Goal: Task Accomplishment & Management: Use online tool/utility

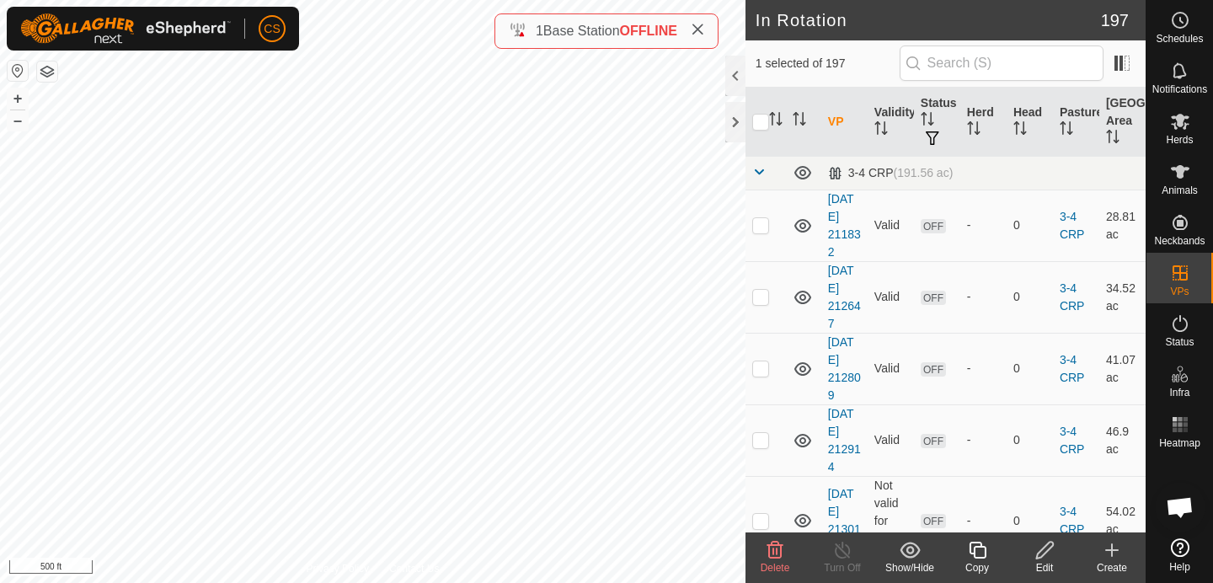
checkbox input "false"
checkbox input "true"
click at [1187, 135] on span "Herds" at bounding box center [1179, 140] width 27 height 10
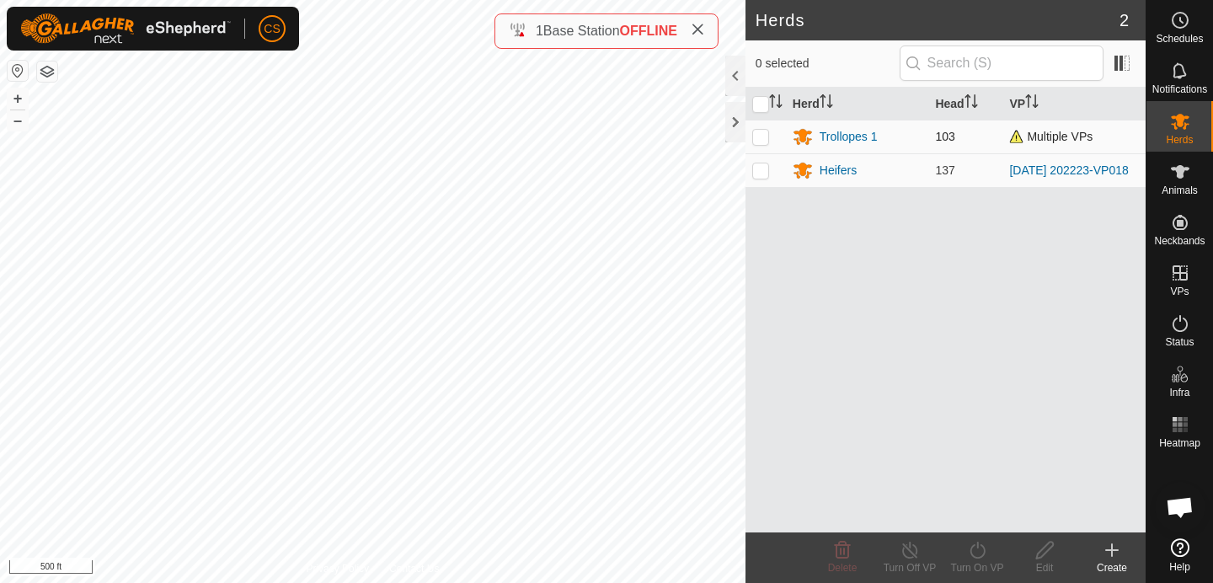
click at [758, 135] on p-checkbox at bounding box center [760, 136] width 17 height 13
checkbox input "true"
click at [979, 548] on icon at bounding box center [977, 550] width 21 height 20
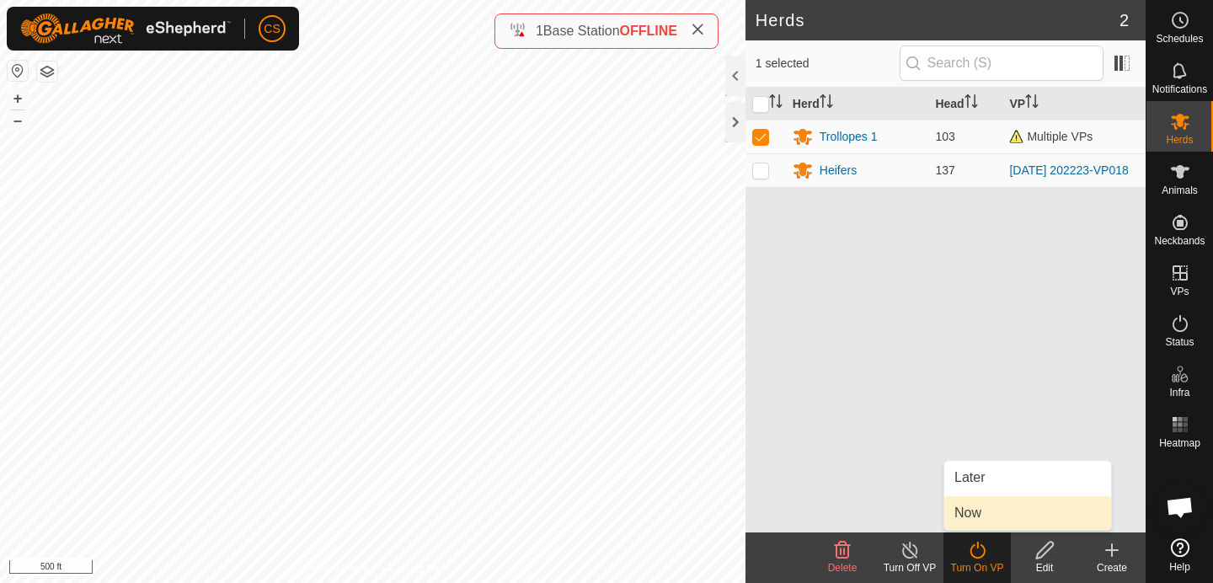
click at [970, 512] on link "Now" at bounding box center [1027, 513] width 167 height 34
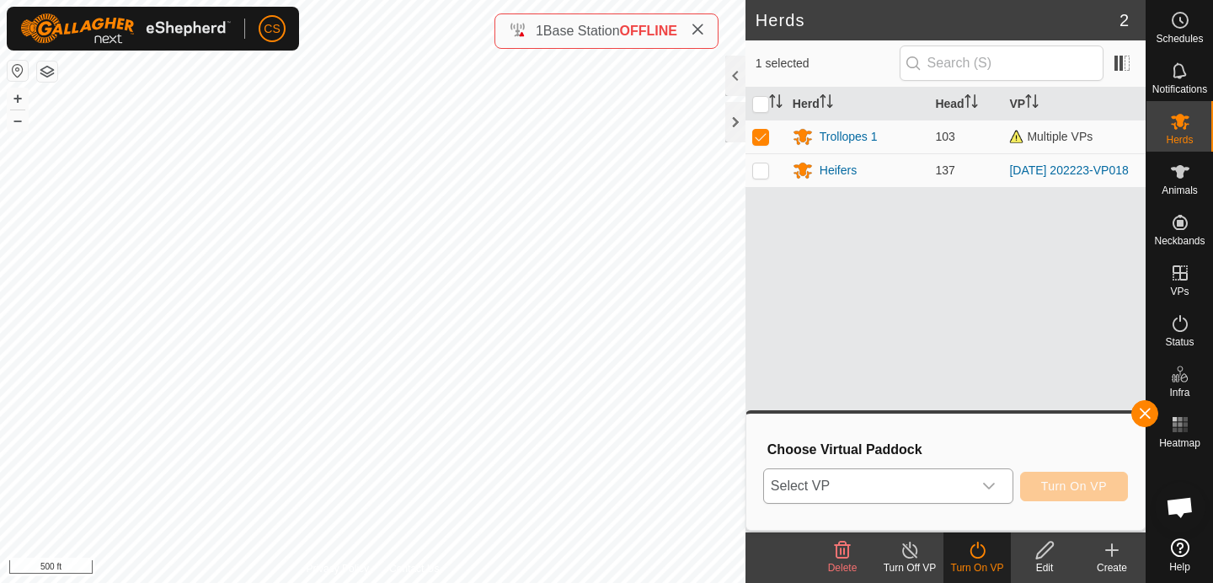
click at [988, 491] on icon "dropdown trigger" at bounding box center [988, 485] width 13 height 13
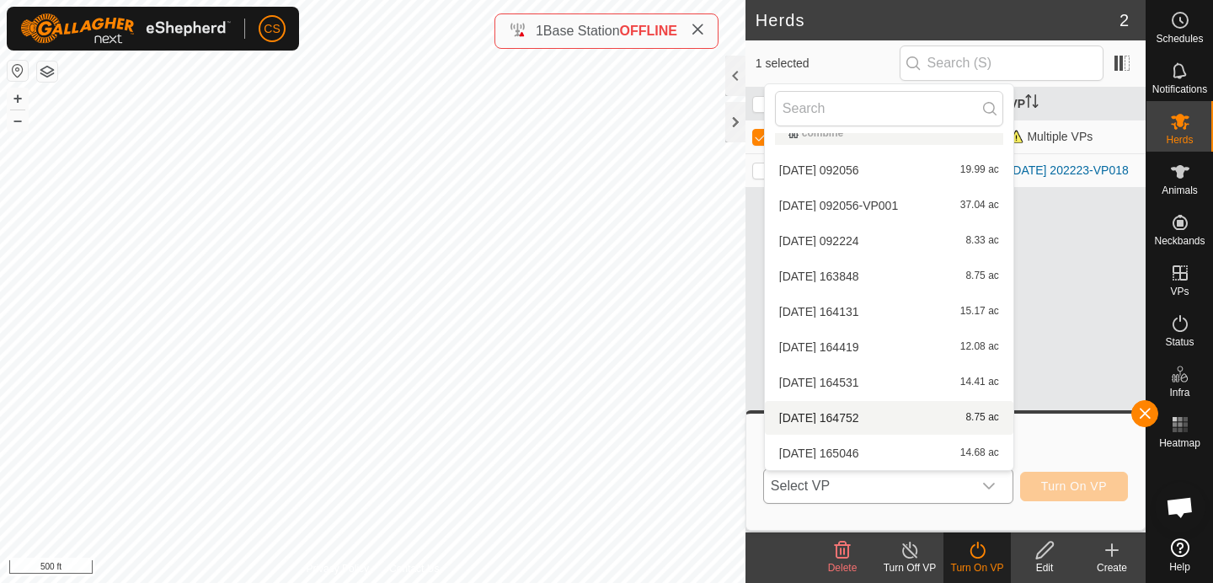
scroll to position [1359, 0]
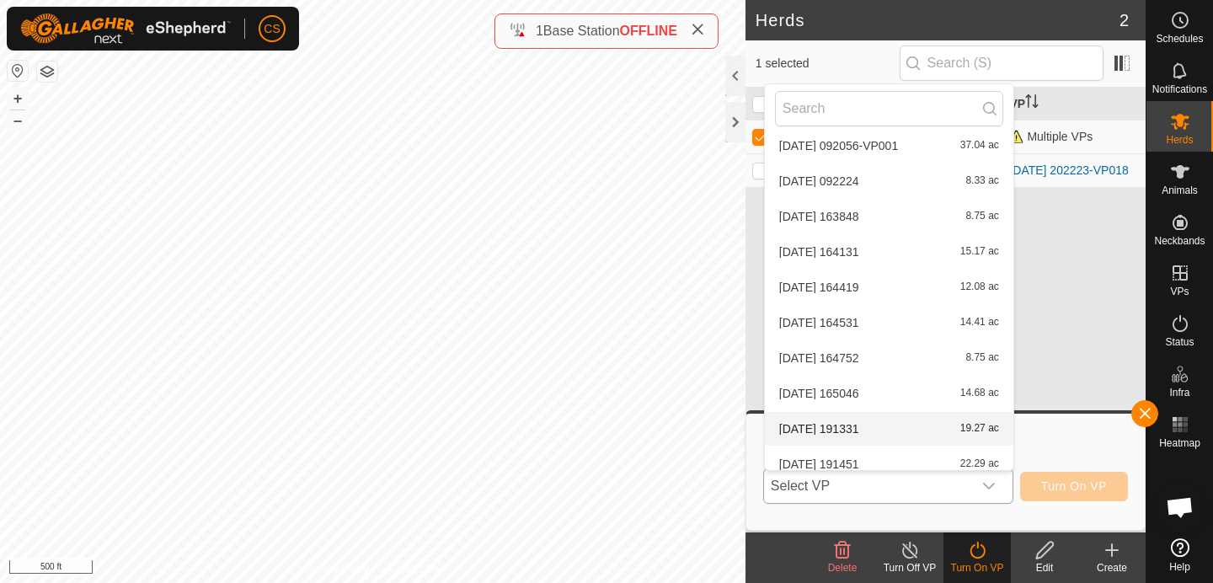
click at [854, 424] on li "[DATE] 191331 19.27 ac" at bounding box center [889, 429] width 249 height 34
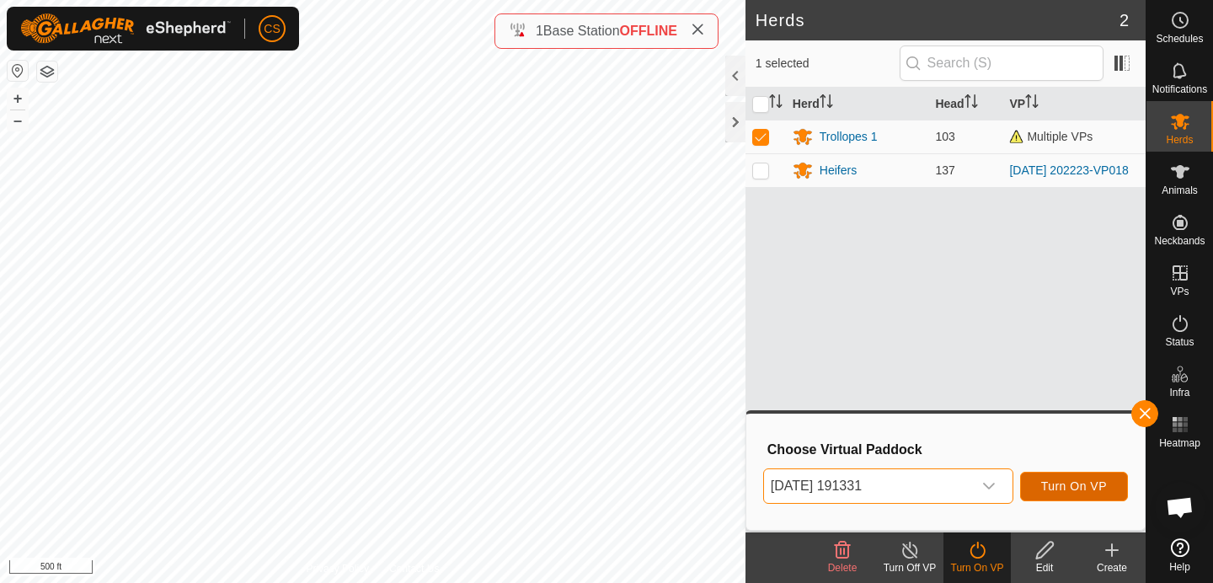
click at [1097, 489] on span "Turn On VP" at bounding box center [1074, 485] width 66 height 13
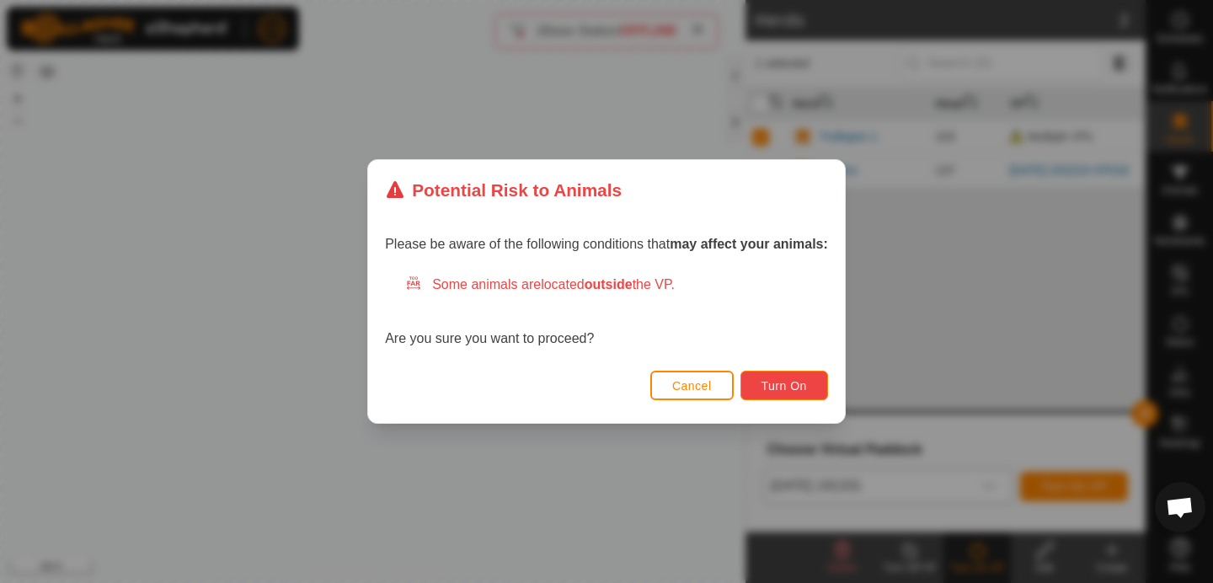
click at [788, 388] on span "Turn On" at bounding box center [784, 385] width 45 height 13
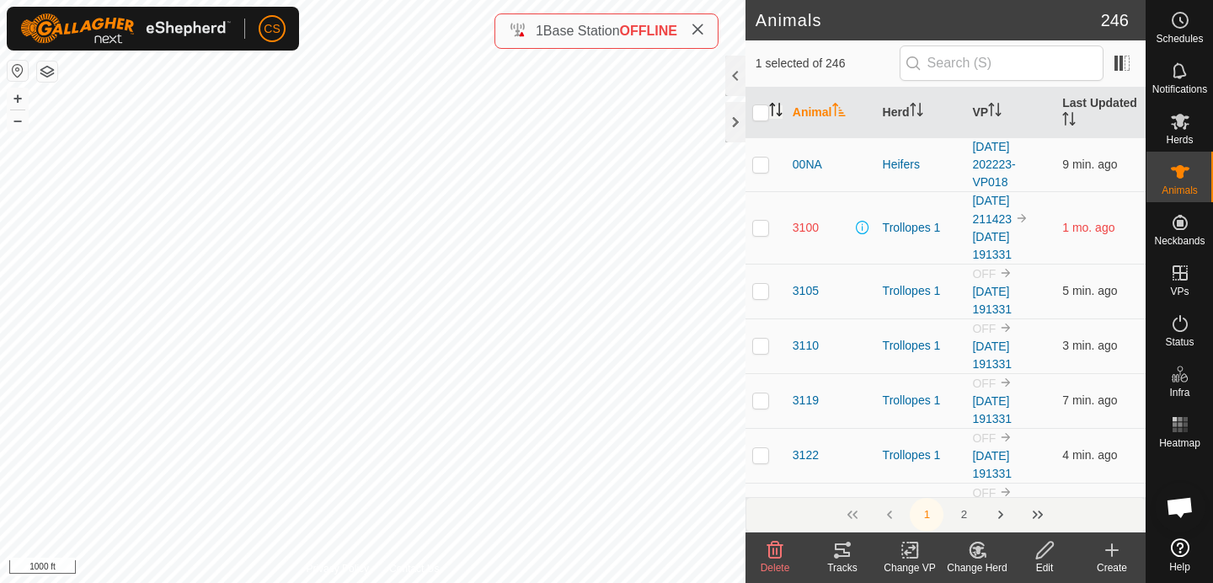
click at [781, 109] on icon "Activate to sort" at bounding box center [775, 109] width 13 height 13
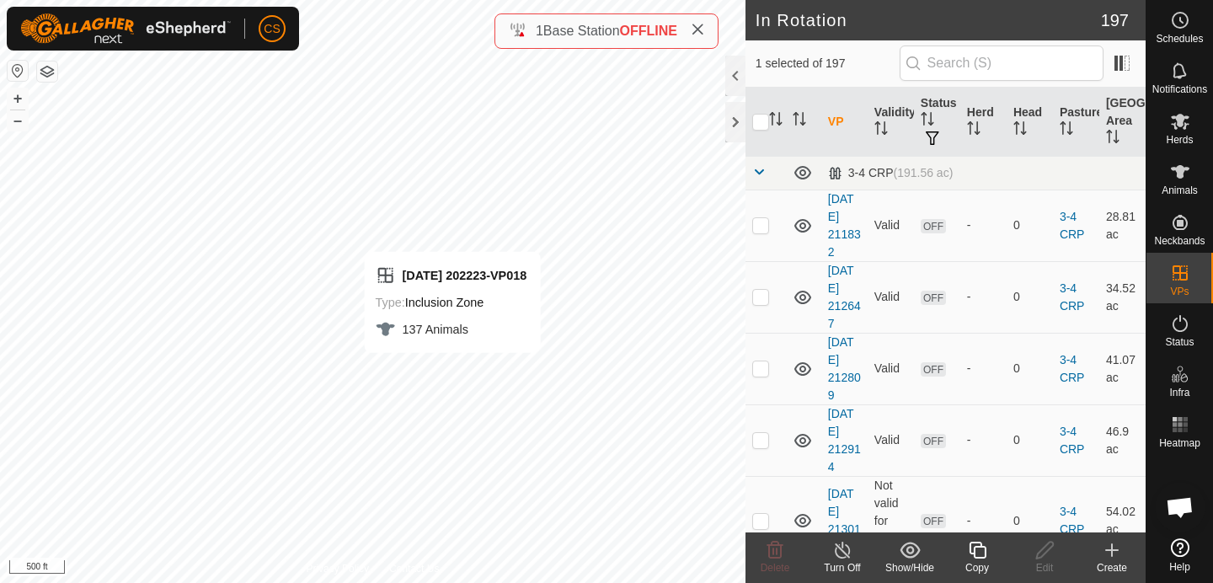
click at [985, 559] on icon at bounding box center [977, 550] width 21 height 20
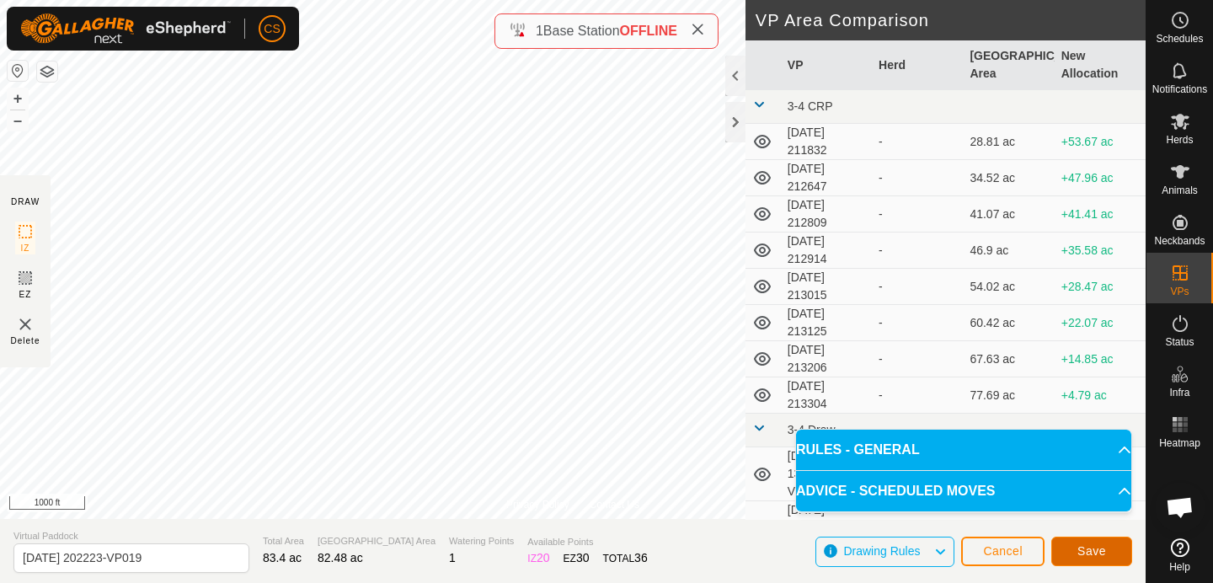
click at [1082, 546] on span "Save" at bounding box center [1091, 550] width 29 height 13
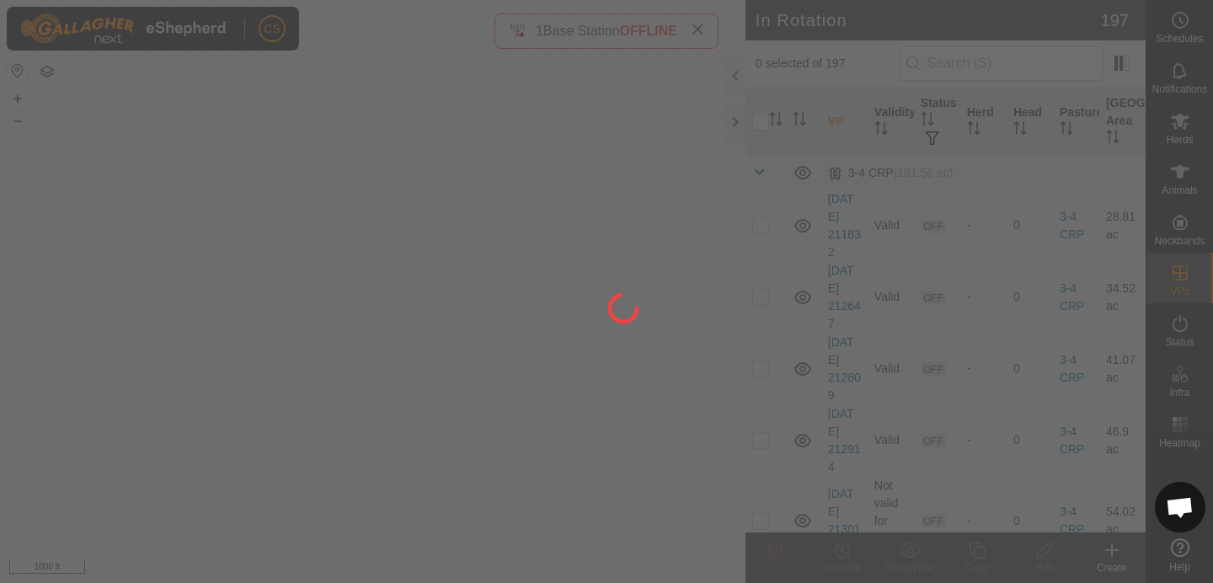
drag, startPoint x: 411, startPoint y: 475, endPoint x: 489, endPoint y: 302, distance: 190.4
click at [489, 302] on div at bounding box center [606, 291] width 1213 height 583
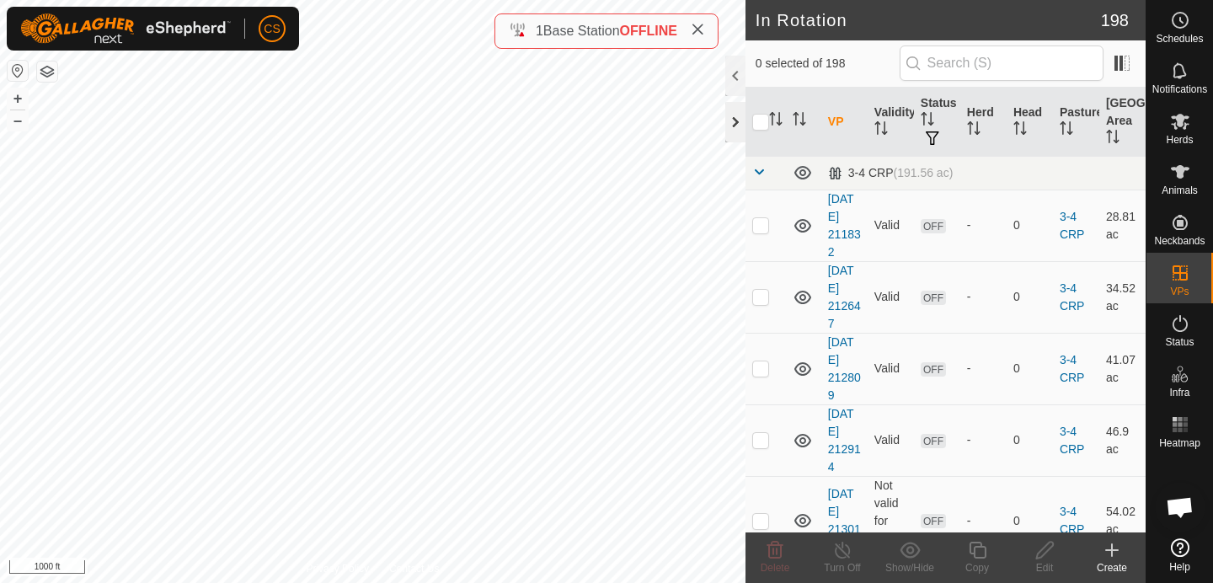
checkbox input "true"
click at [1191, 126] on es-mob-svg-icon at bounding box center [1180, 121] width 30 height 27
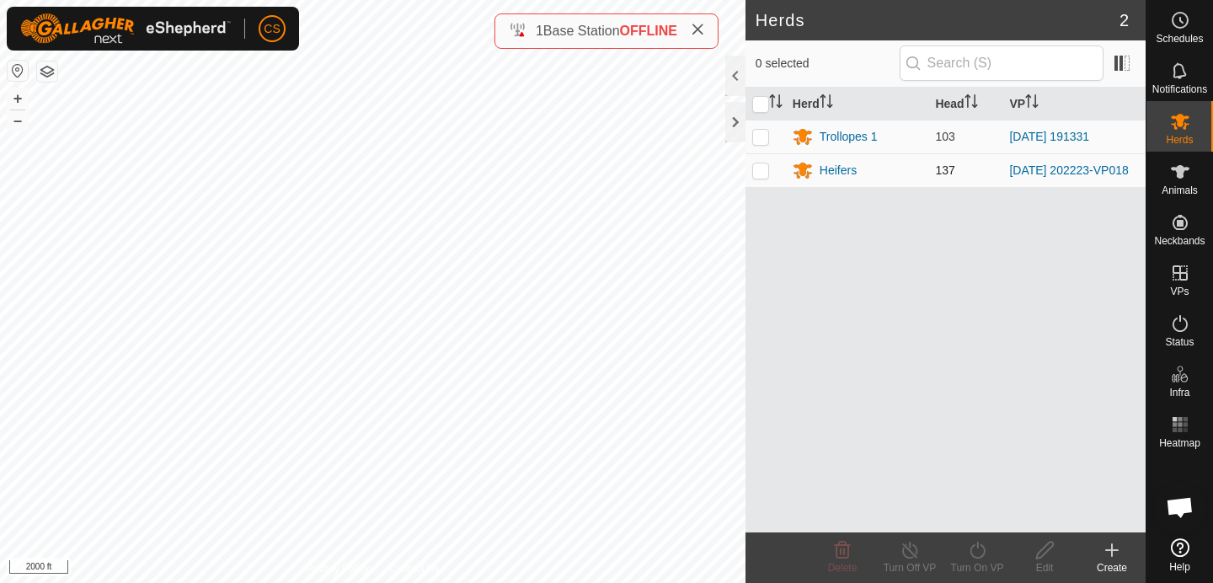
click at [758, 177] on p-checkbox at bounding box center [760, 169] width 17 height 13
checkbox input "true"
click at [971, 544] on icon at bounding box center [977, 550] width 21 height 20
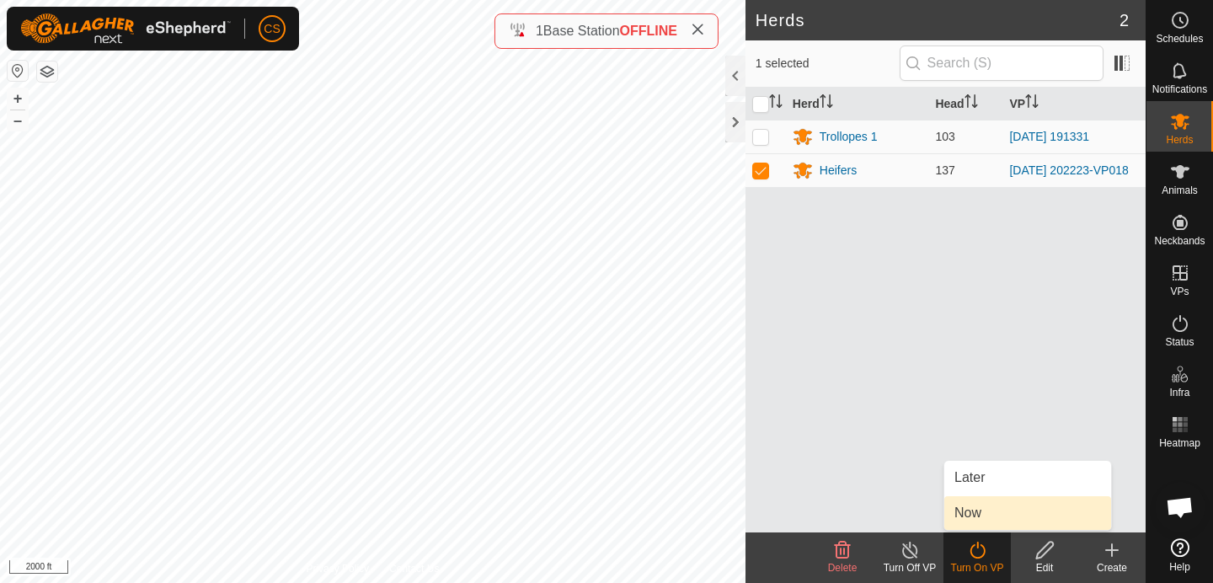
click at [965, 512] on link "Now" at bounding box center [1027, 513] width 167 height 34
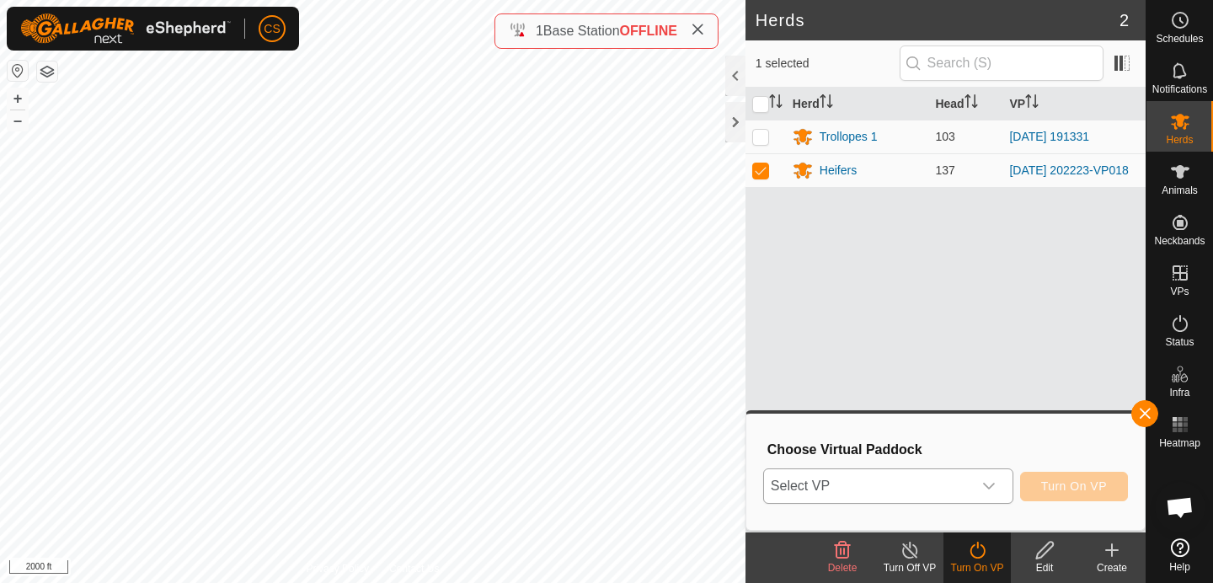
click at [923, 488] on span "Select VP" at bounding box center [868, 486] width 208 height 34
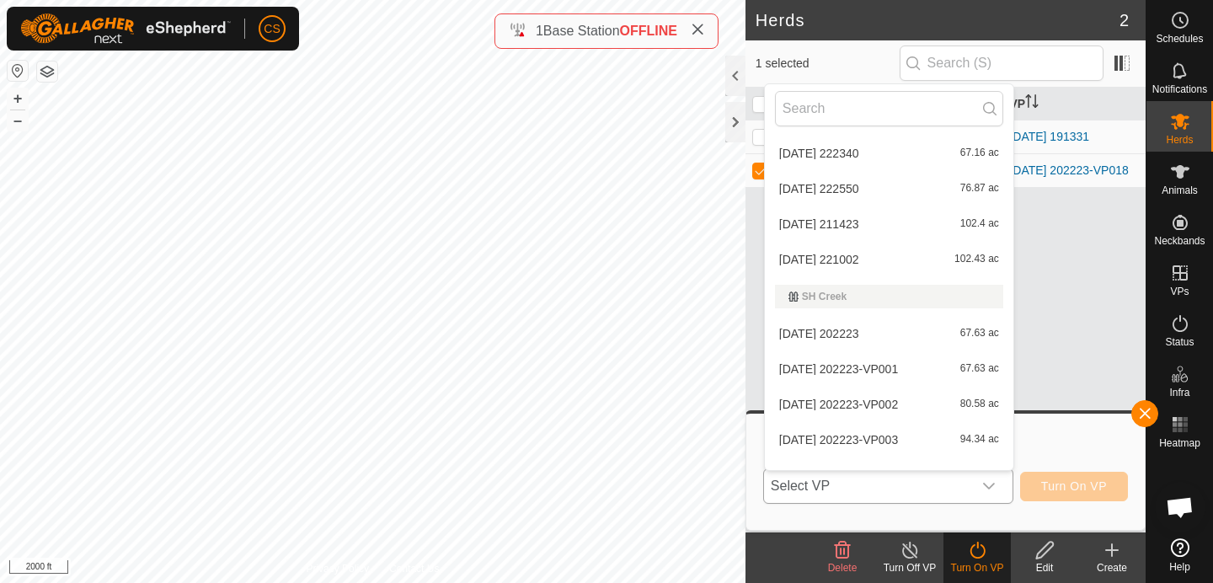
scroll to position [7093, 0]
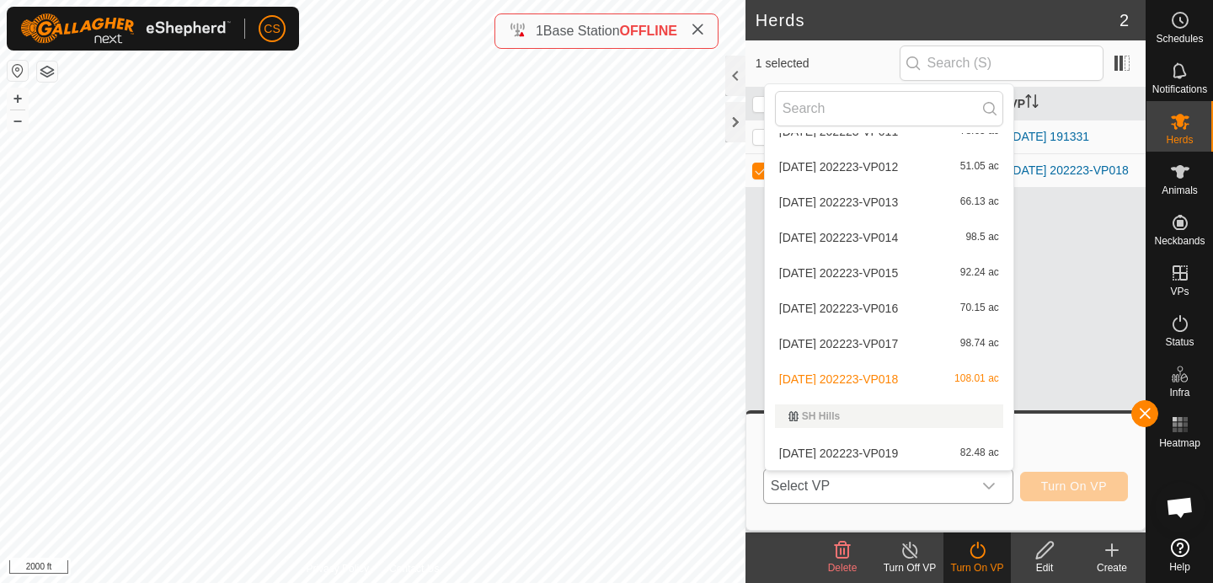
click at [837, 456] on li "[DATE] 202223-VP019 82.48 ac" at bounding box center [889, 453] width 249 height 34
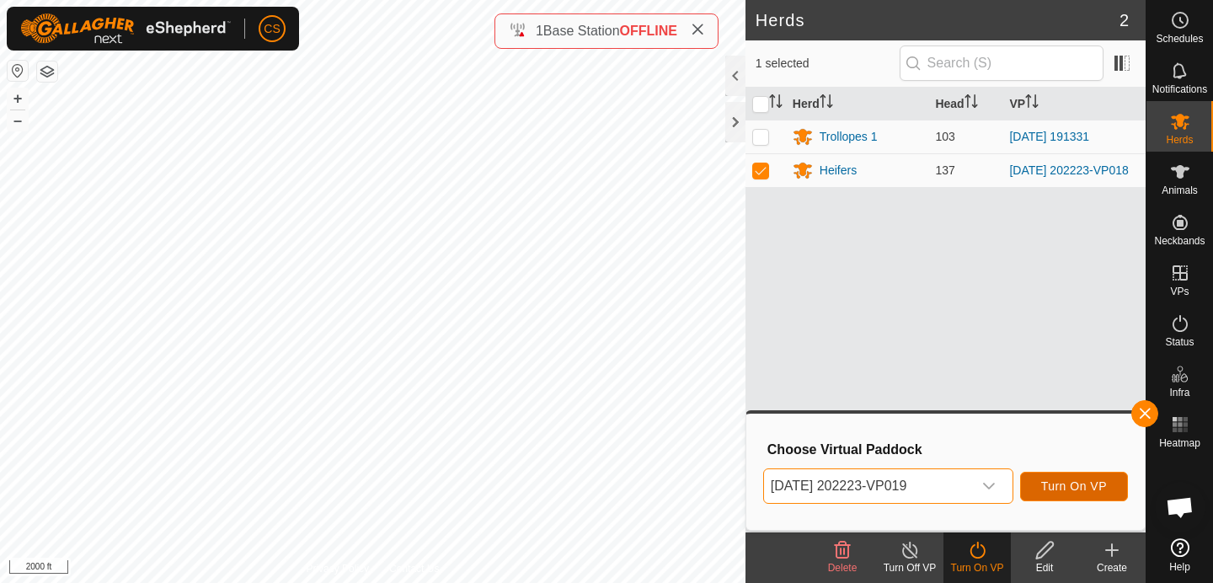
click at [1064, 488] on span "Turn On VP" at bounding box center [1074, 485] width 66 height 13
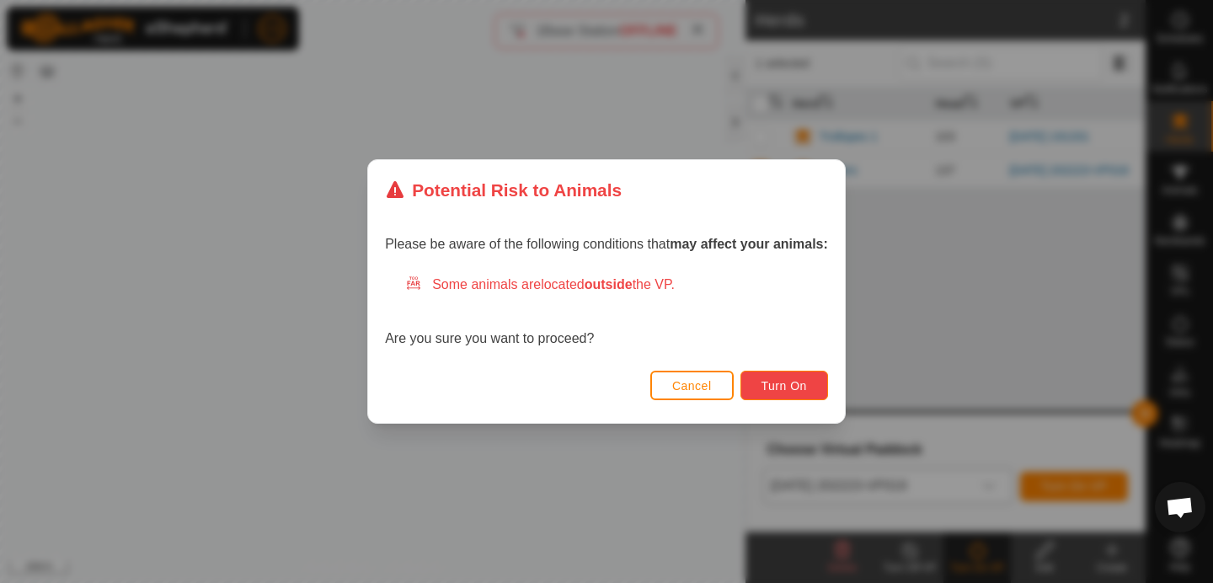
click at [784, 384] on span "Turn On" at bounding box center [784, 385] width 45 height 13
